Goal: Transaction & Acquisition: Obtain resource

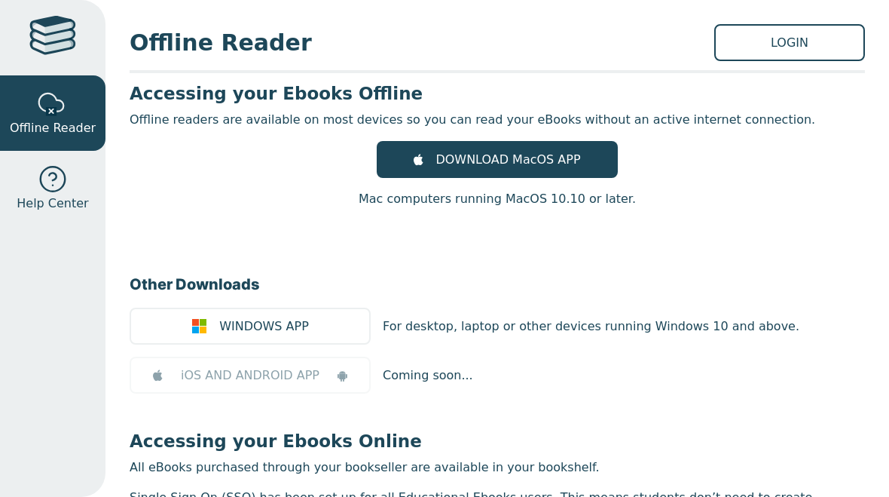
click at [788, 35] on link "LOGIN" at bounding box center [790, 42] width 151 height 37
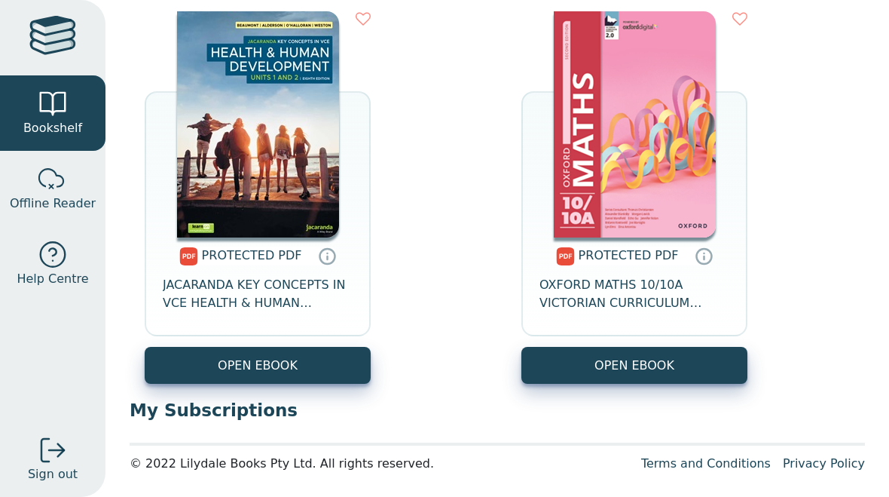
scroll to position [632, 0]
click at [231, 380] on link "OPEN EBOOK" at bounding box center [258, 365] width 226 height 37
click at [231, 367] on link "OPEN EBOOK" at bounding box center [258, 365] width 226 height 37
